Goal: Communication & Community: Share content

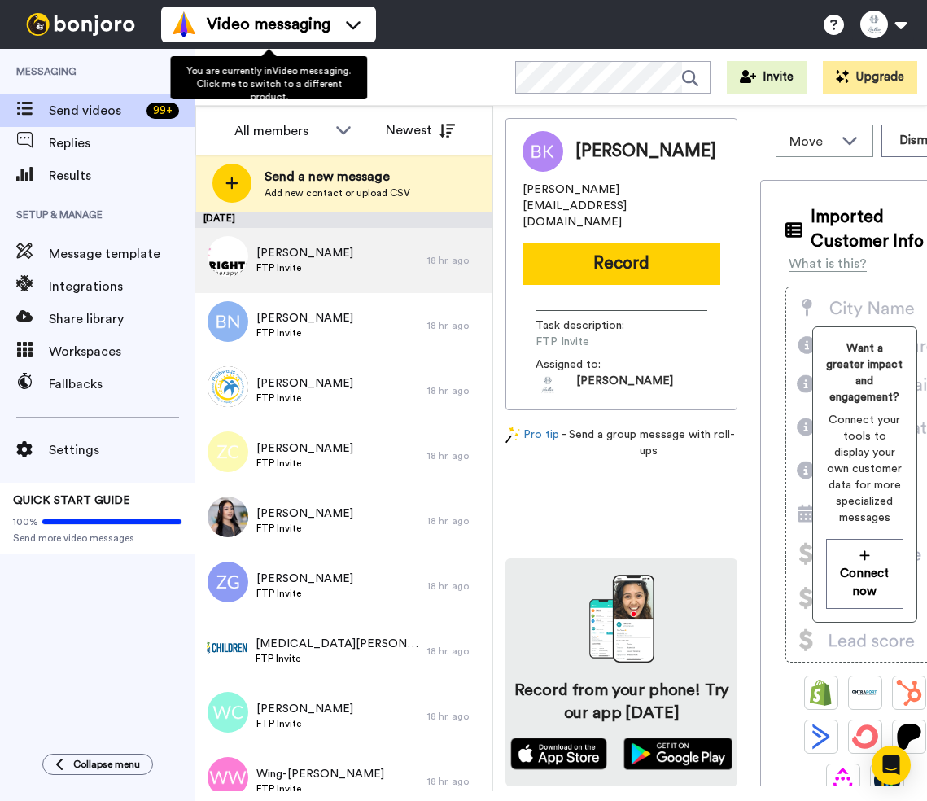
scroll to position [10, 0]
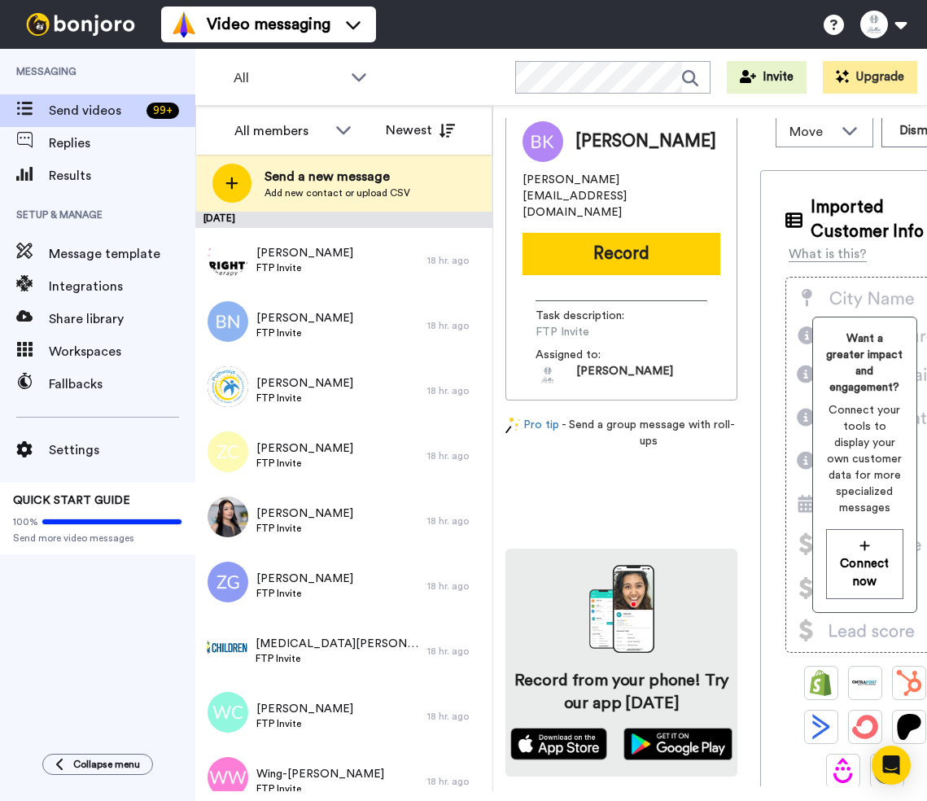
click at [606, 234] on button "Record" at bounding box center [621, 254] width 198 height 42
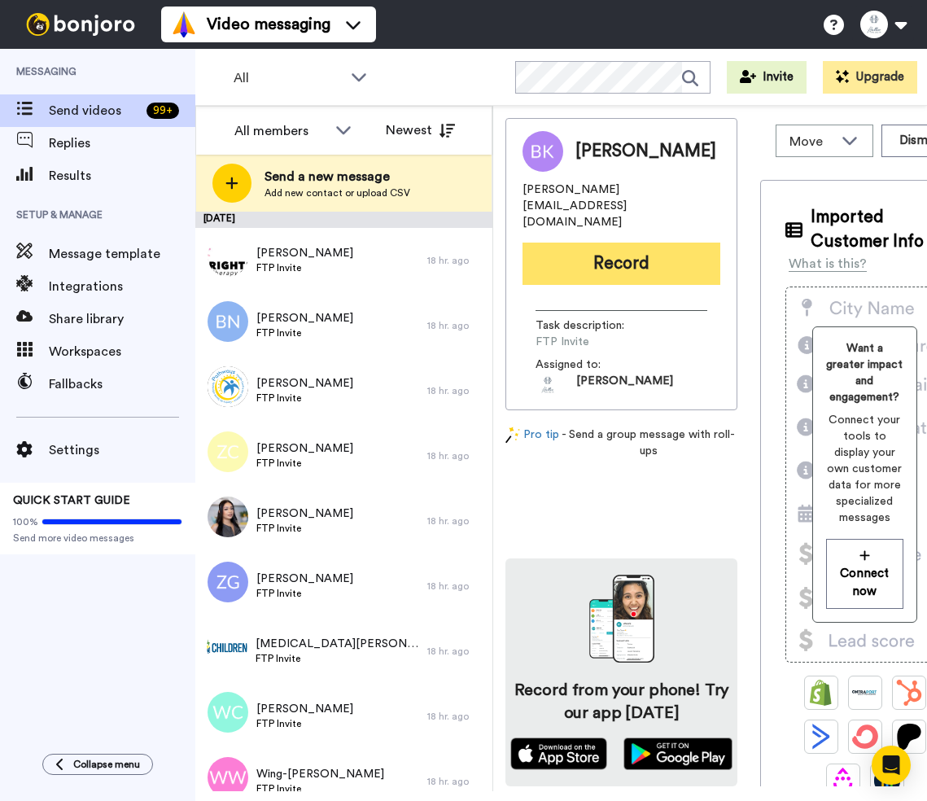
click at [612, 243] on button "Record" at bounding box center [621, 264] width 198 height 42
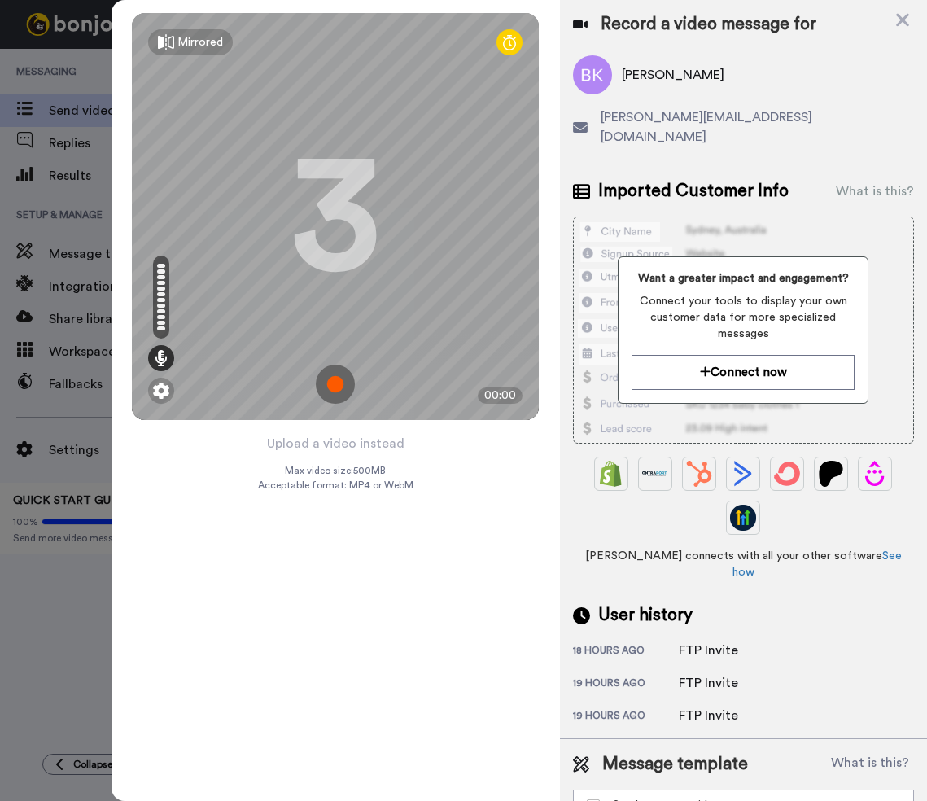
click at [334, 372] on img at bounding box center [335, 384] width 39 height 39
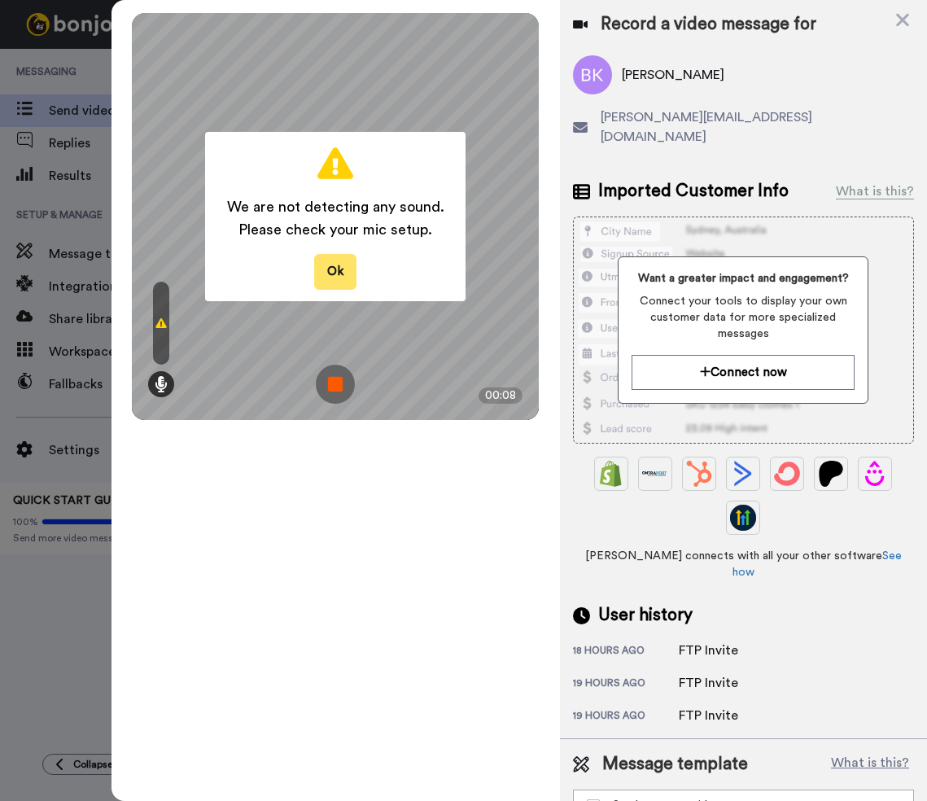
click at [333, 269] on button "Ok" at bounding box center [335, 271] width 42 height 35
